Goal: Task Accomplishment & Management: Use online tool/utility

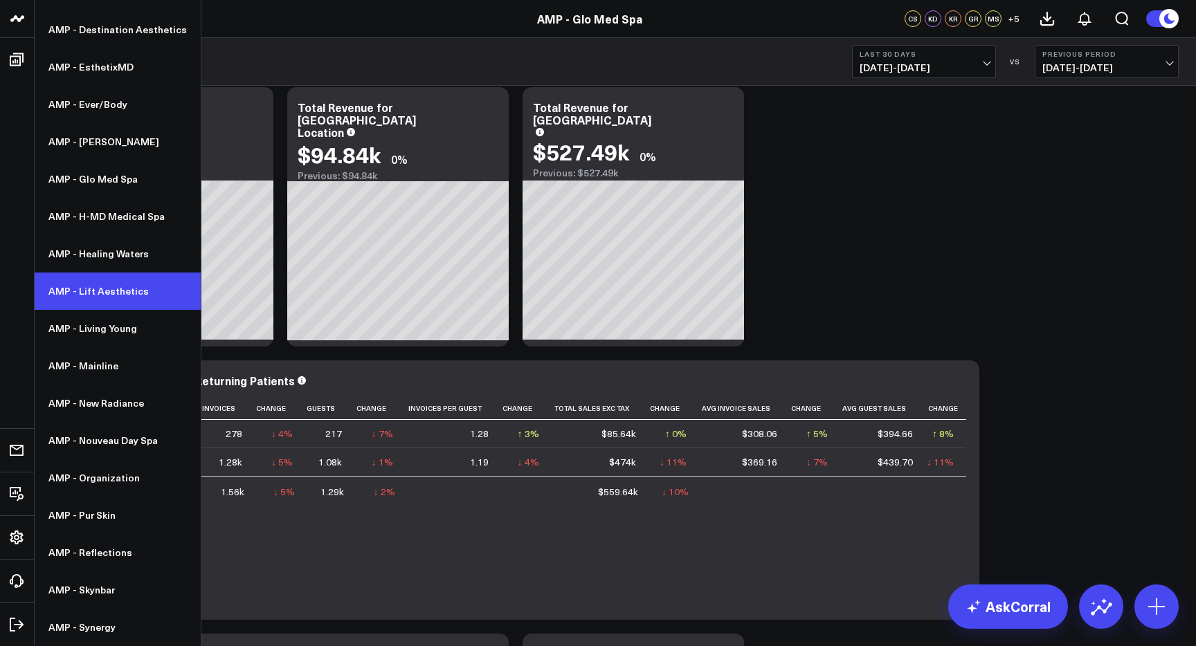
scroll to position [97, 0]
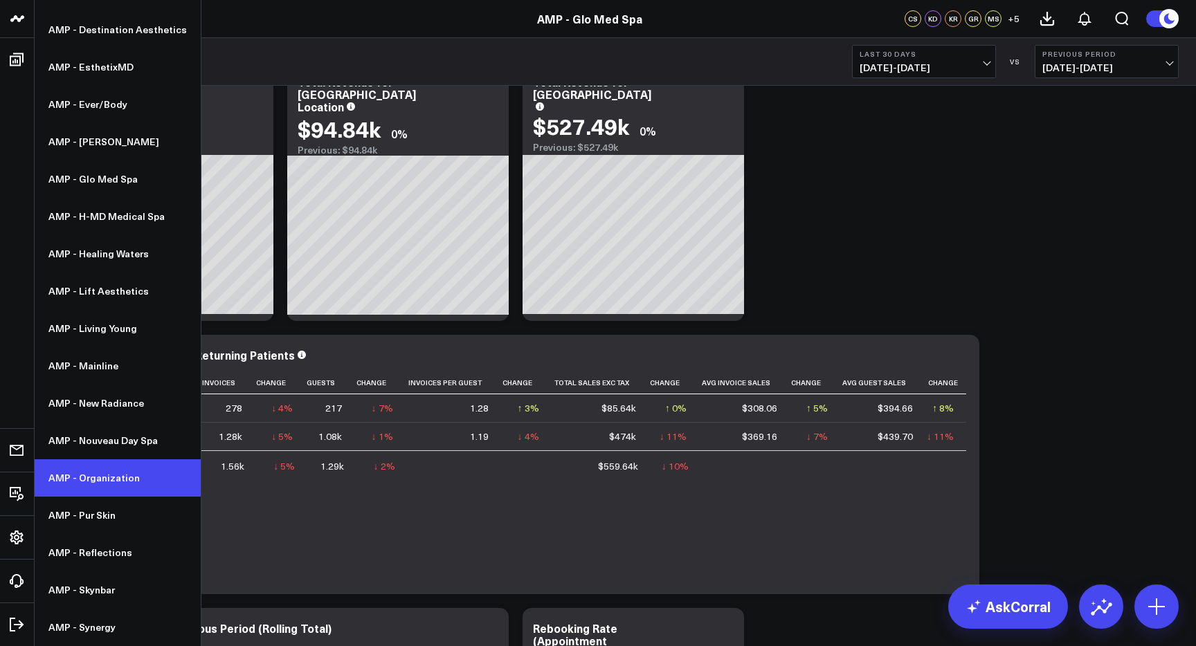
click at [126, 477] on link "AMP - Organization" at bounding box center [118, 477] width 166 height 37
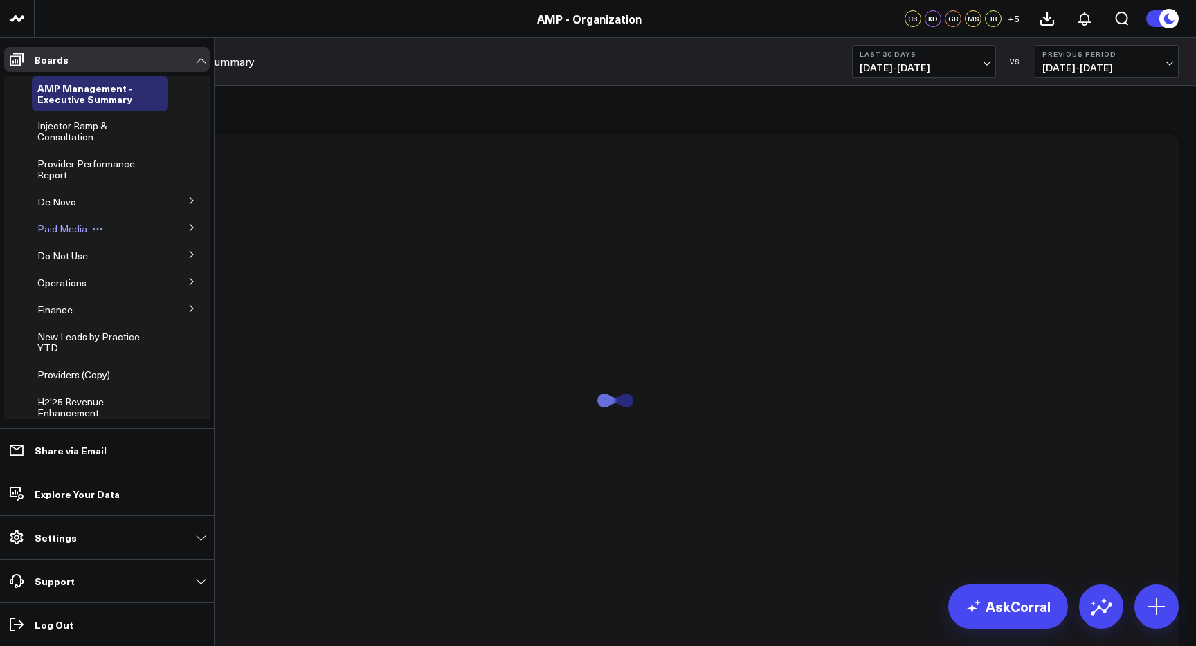
scroll to position [28, 0]
click at [102, 163] on span "Provider Performance Report" at bounding box center [86, 168] width 98 height 24
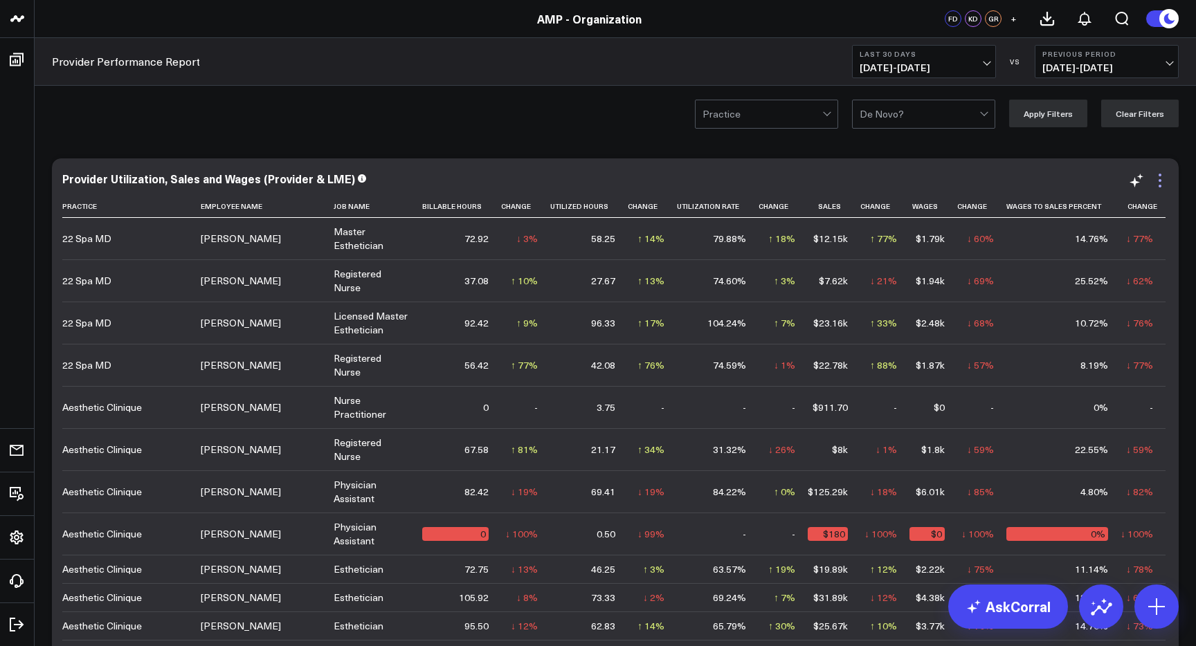
click at [1159, 181] on icon at bounding box center [1159, 180] width 3 height 3
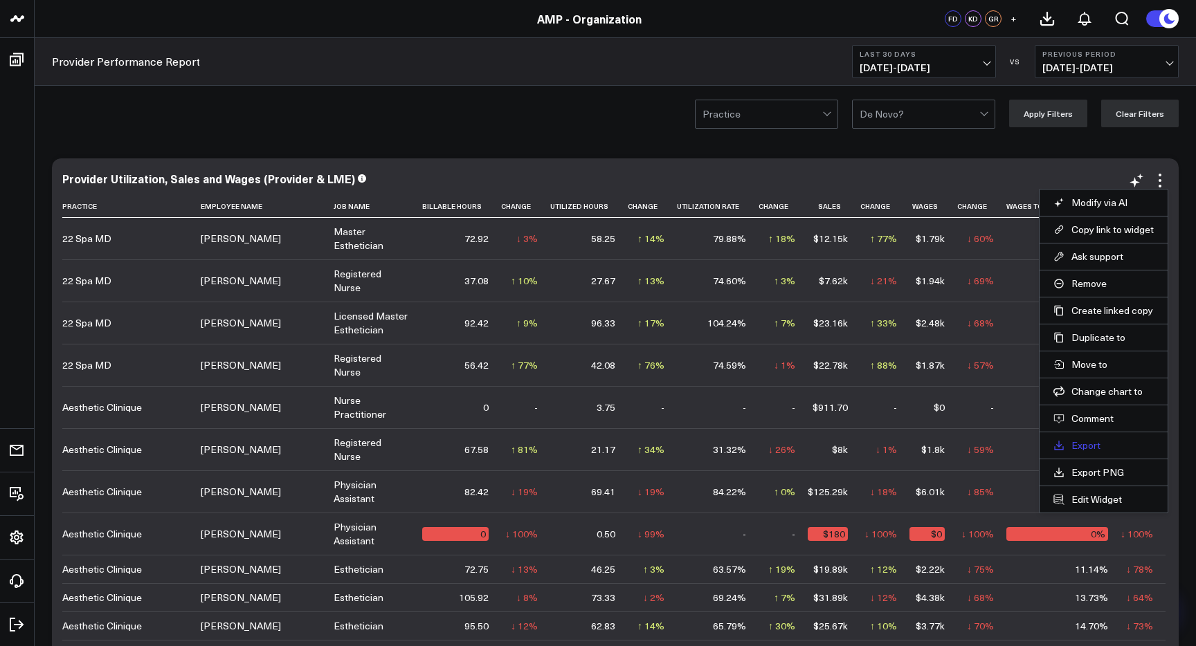
click at [1103, 446] on link "Export" at bounding box center [1103, 445] width 100 height 12
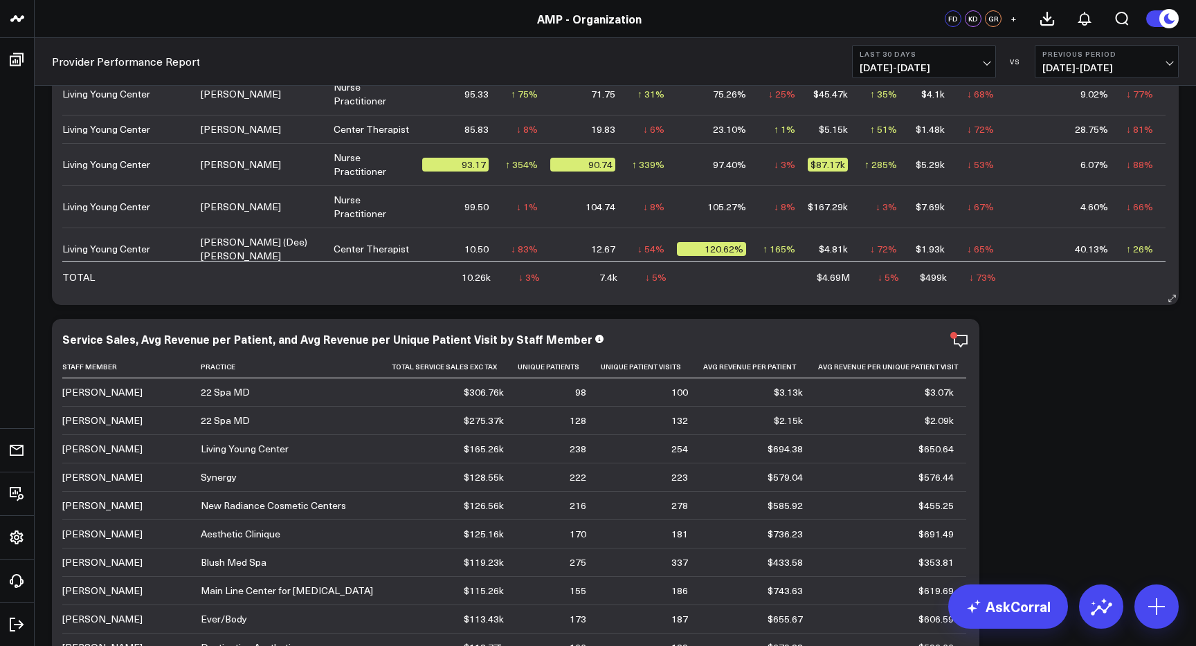
scroll to position [3356, 0]
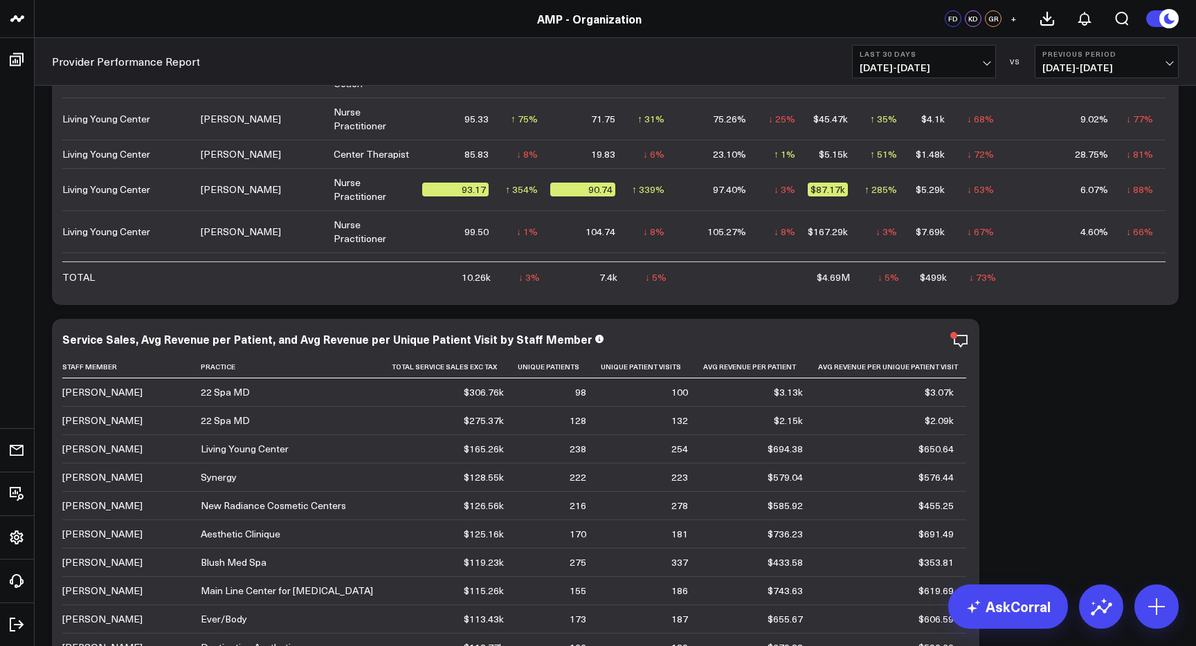
click at [983, 64] on span "[DATE] - [DATE]" at bounding box center [923, 67] width 129 height 11
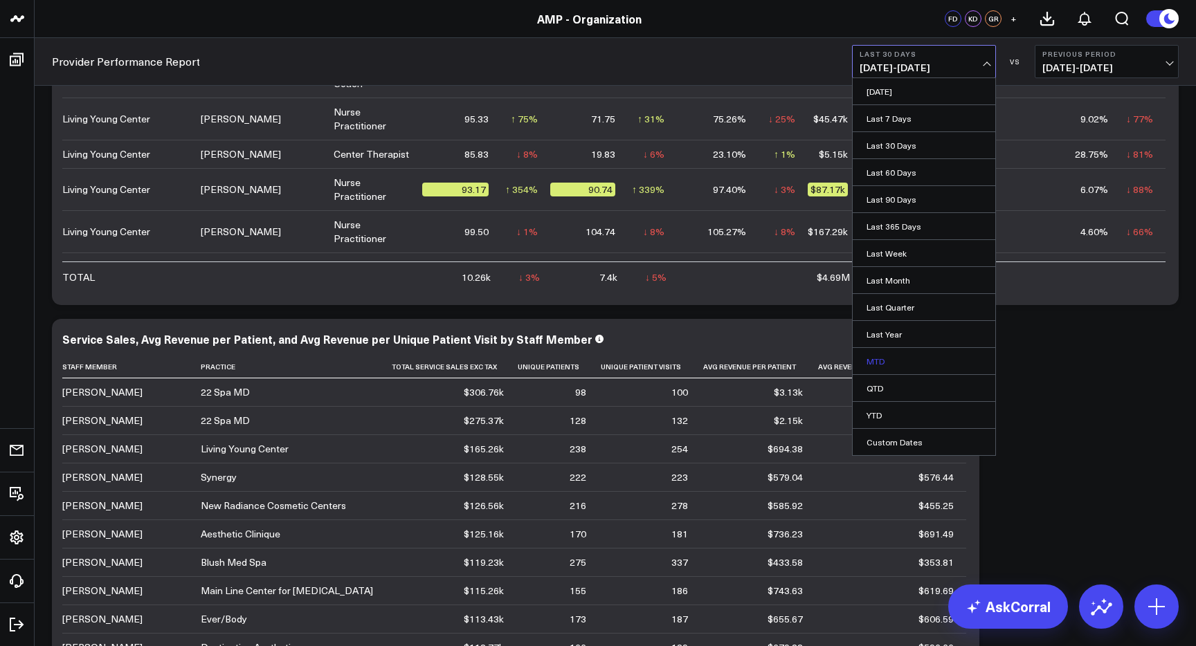
click at [907, 361] on link "MTD" at bounding box center [923, 361] width 143 height 26
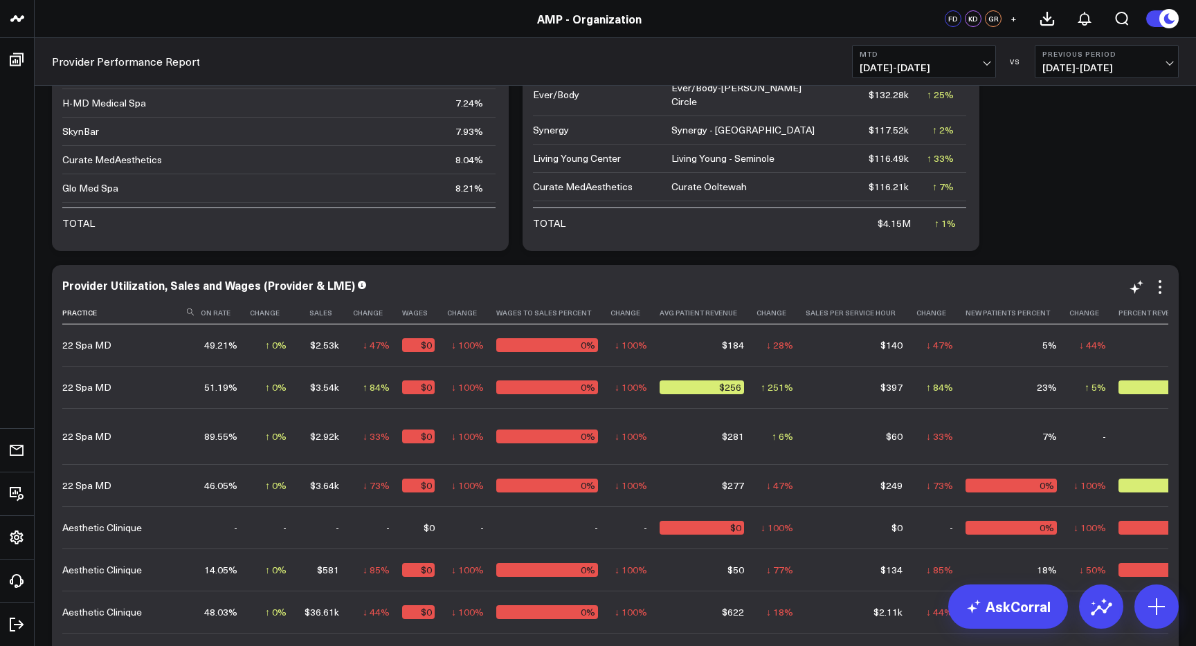
scroll to position [0, 478]
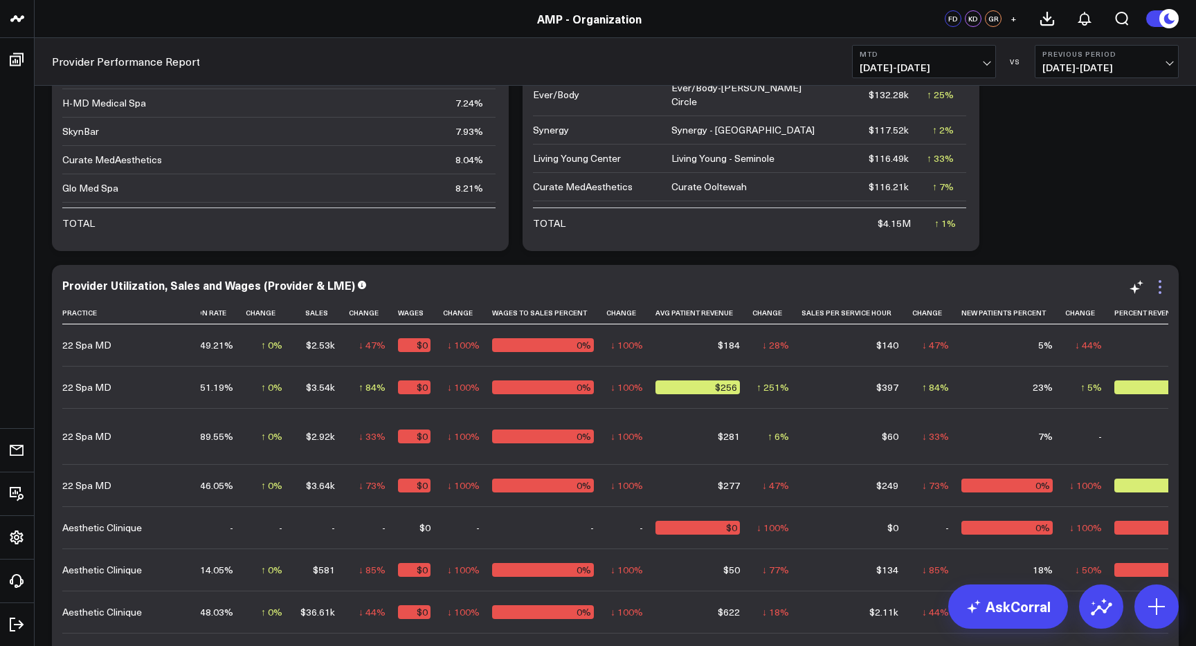
click at [1164, 292] on icon at bounding box center [1159, 287] width 17 height 17
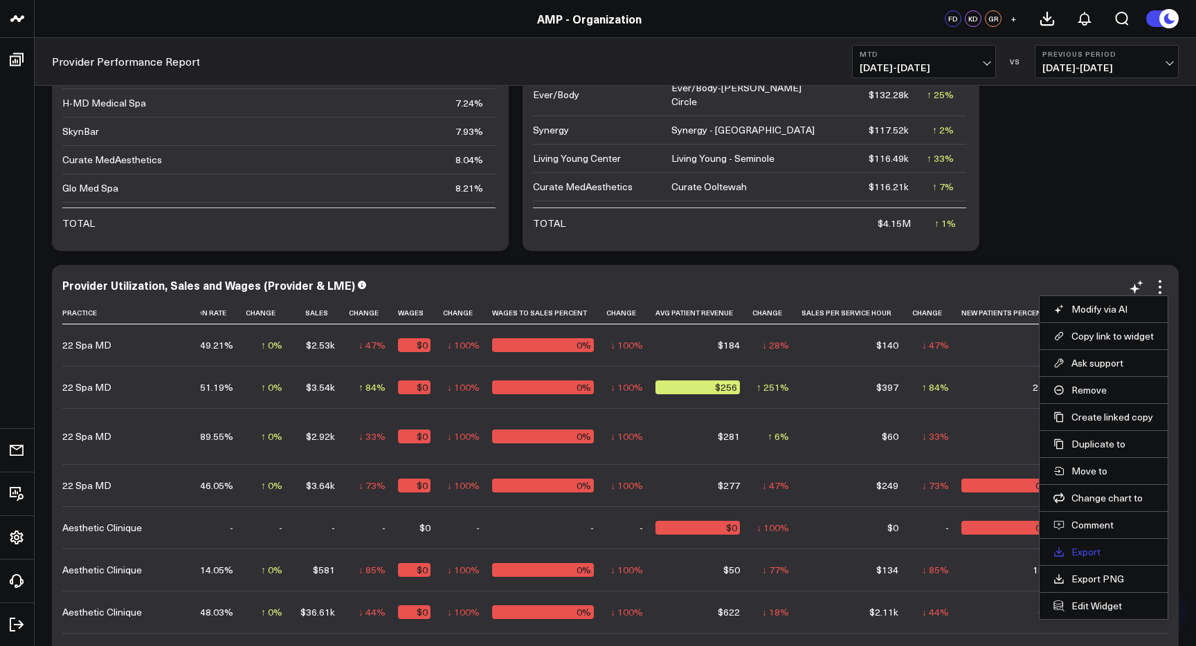
click at [1095, 554] on link "Export" at bounding box center [1103, 552] width 100 height 12
